Goal: Information Seeking & Learning: Learn about a topic

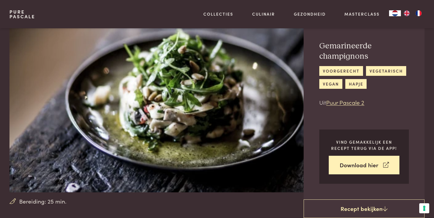
scroll to position [9, 0]
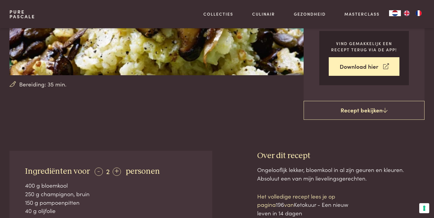
scroll to position [117, 0]
